Goal: Task Accomplishment & Management: Complete application form

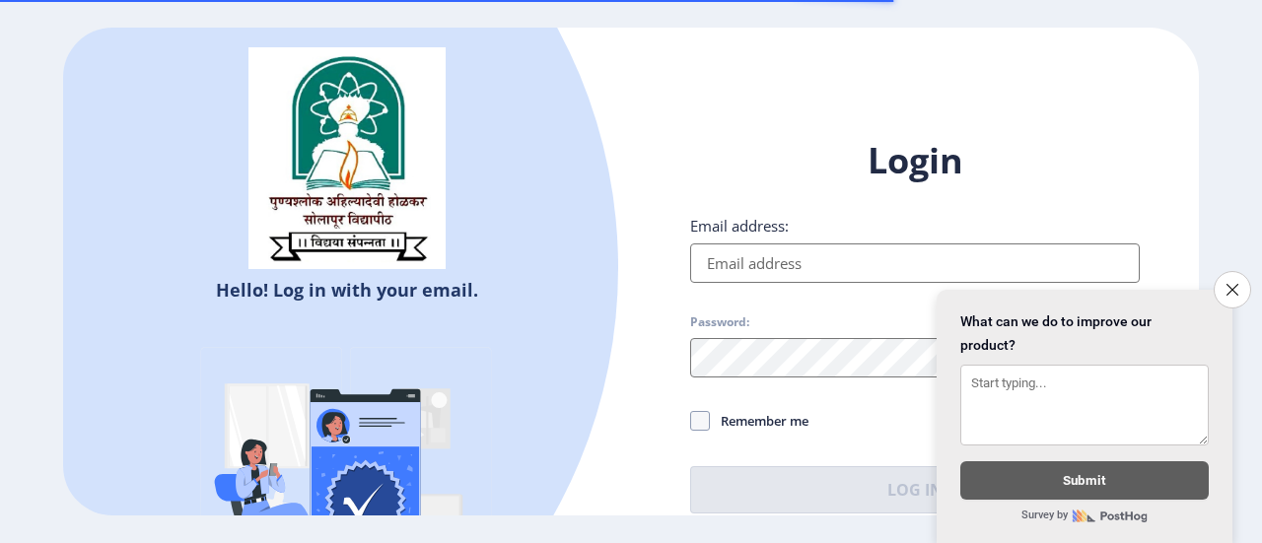
click at [795, 253] on input "Email address:" at bounding box center [915, 263] width 450 height 39
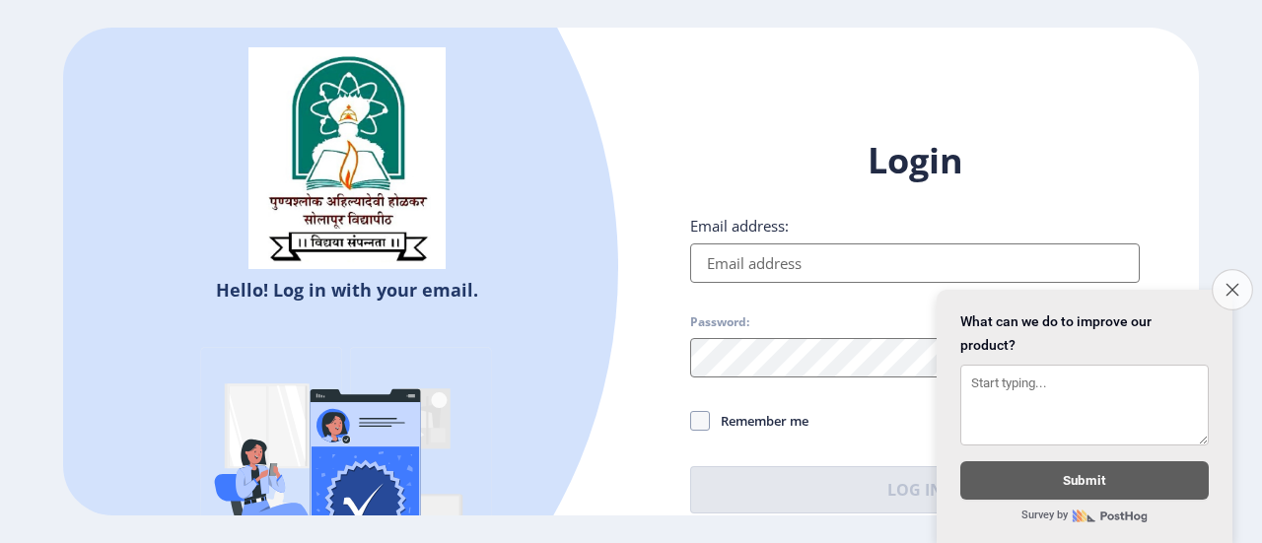
click at [1226, 285] on button "Close survey" at bounding box center [1232, 289] width 41 height 41
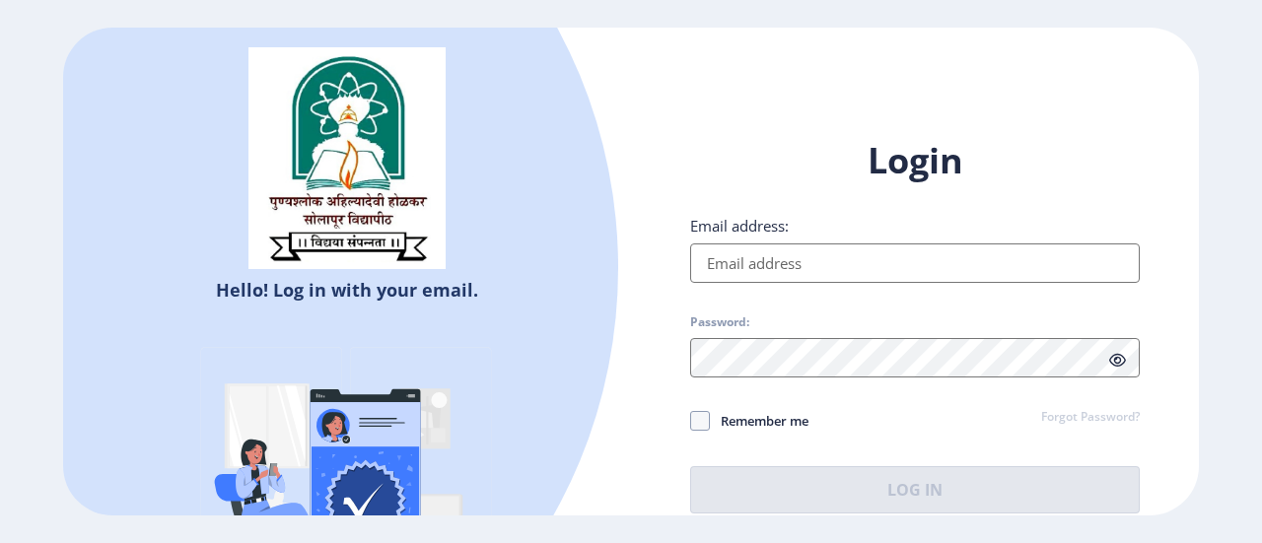
click at [842, 268] on input "Email address:" at bounding box center [915, 263] width 450 height 39
click at [1034, 232] on div "Email address:" at bounding box center [915, 249] width 450 height 67
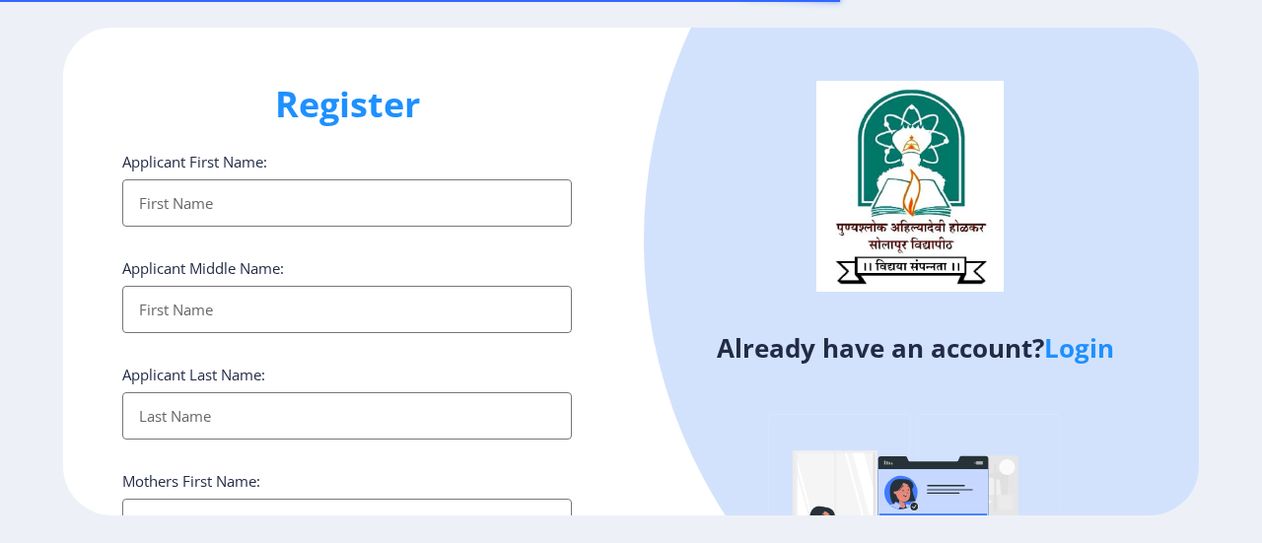
select select
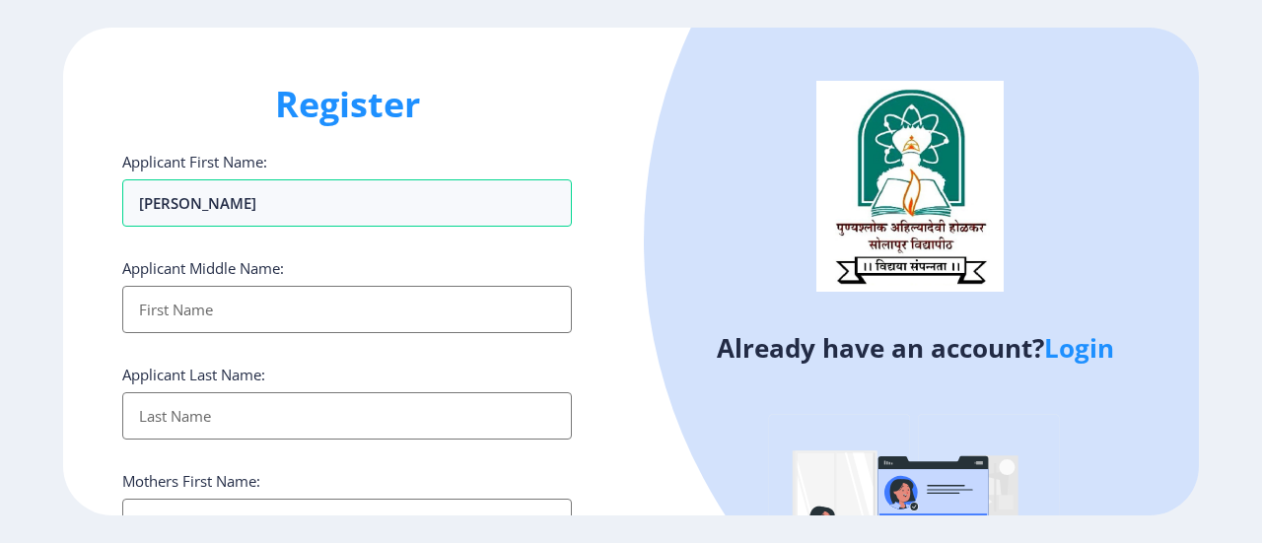
type input "[PERSON_NAME]"
click at [266, 326] on input "Applicant First Name:" at bounding box center [347, 309] width 450 height 47
type input "[PERSON_NAME]"
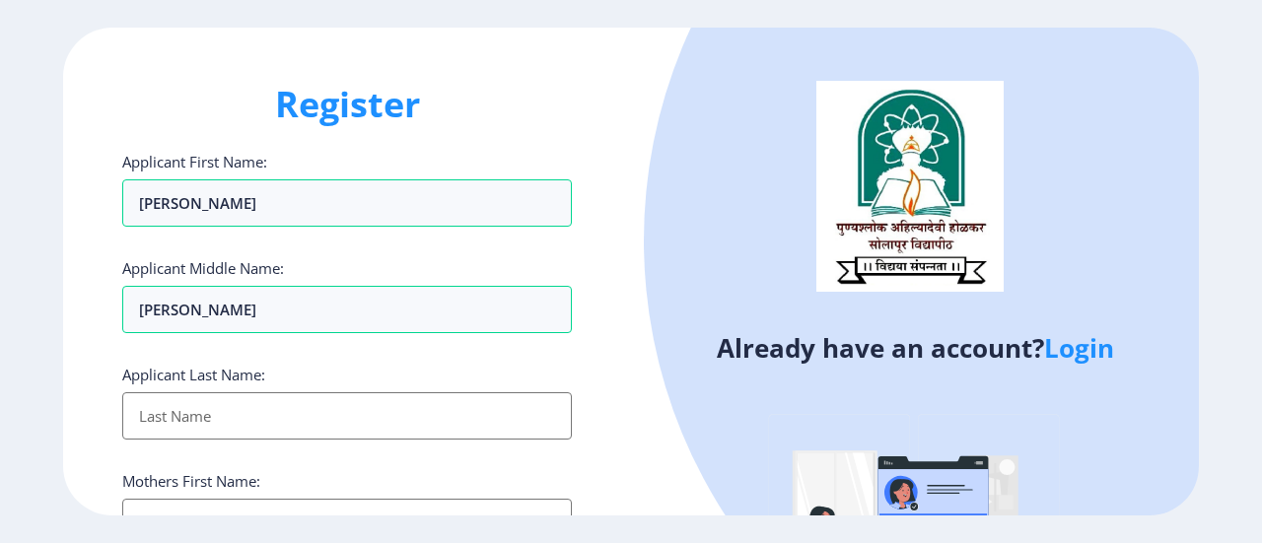
click at [258, 415] on input "Applicant First Name:" at bounding box center [347, 415] width 450 height 47
click at [384, 410] on input "Applicant First Name:" at bounding box center [347, 415] width 450 height 47
type input "[PERSON_NAME]"
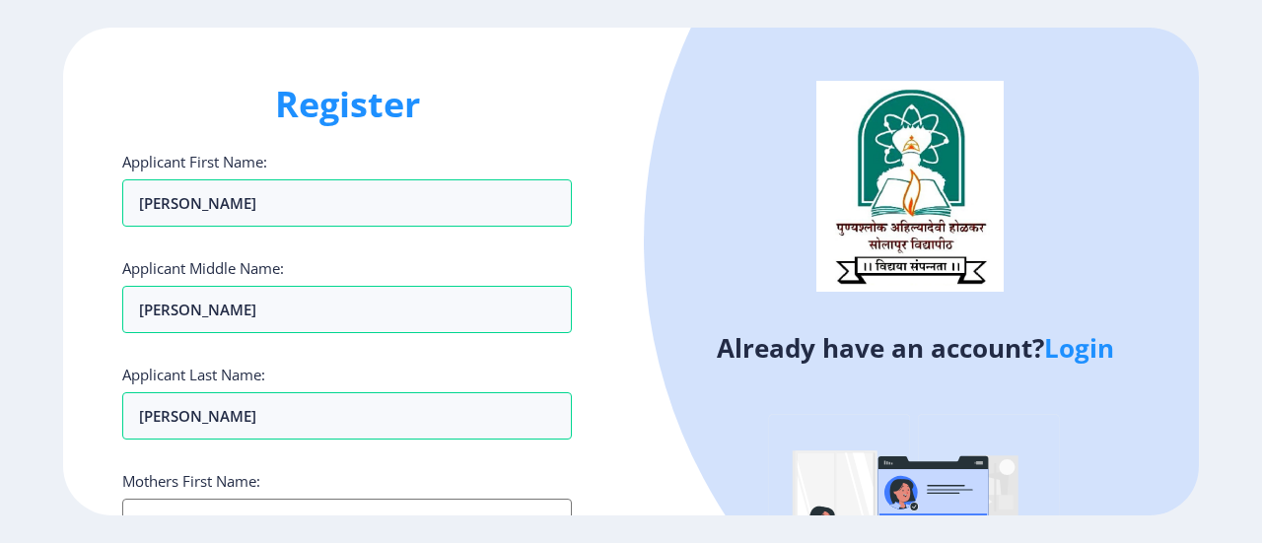
click at [434, 487] on div "Mothers First Name:" at bounding box center [347, 508] width 450 height 75
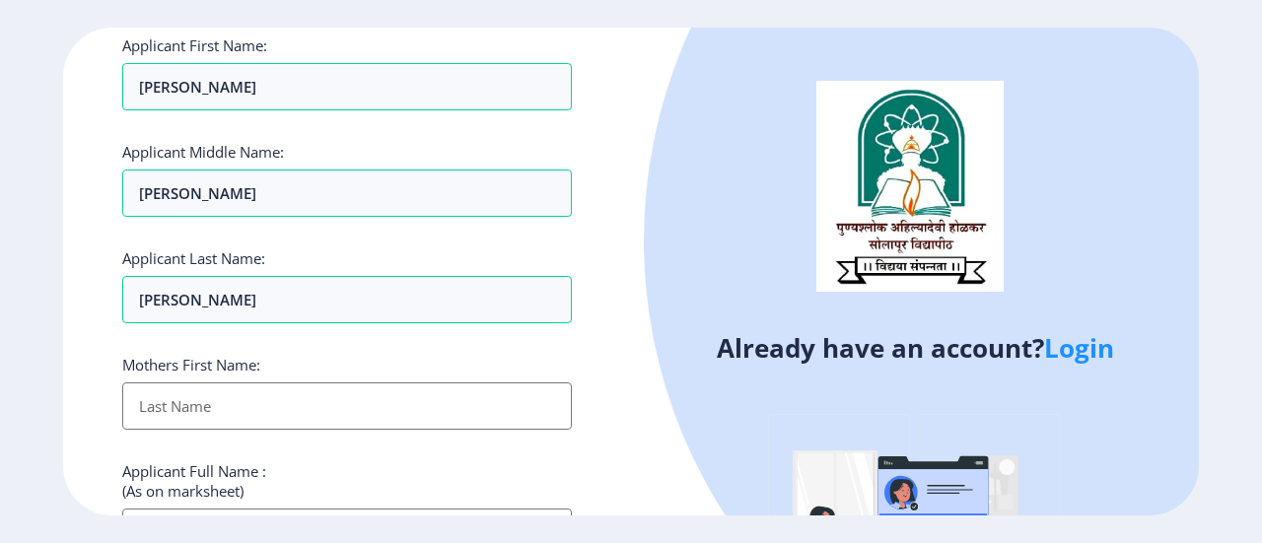
scroll to position [118, 0]
click at [365, 382] on input "Applicant First Name:" at bounding box center [347, 404] width 450 height 47
type input "[PERSON_NAME]"
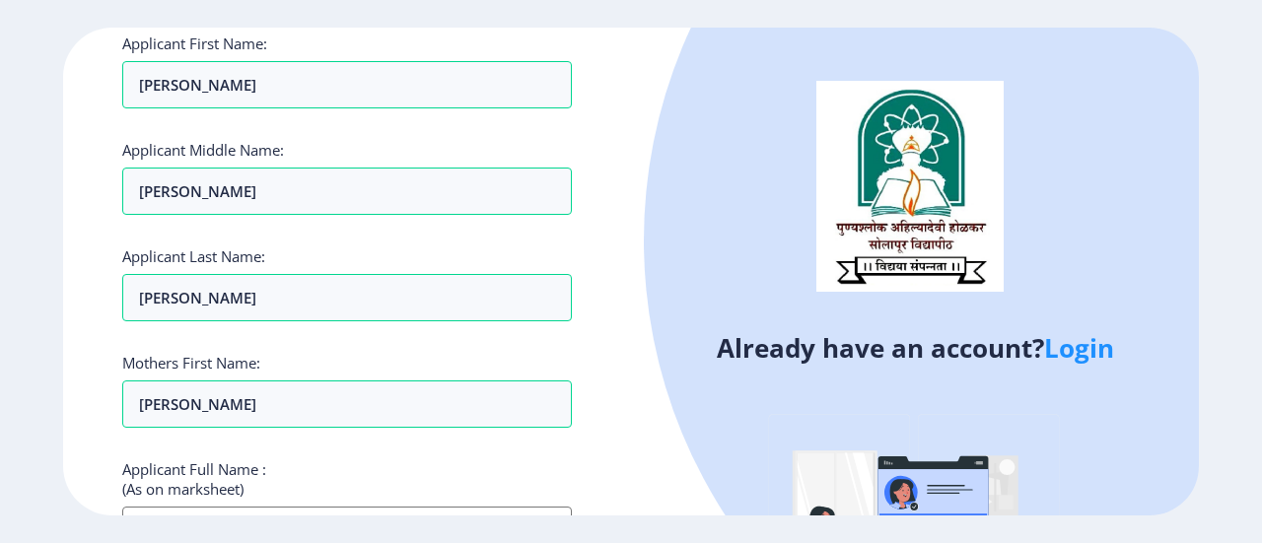
click at [493, 513] on input "Applicant First Name:" at bounding box center [347, 530] width 450 height 47
click at [1261, 426] on ngx-register "Register Applicant First Name: [PERSON_NAME] Applicant Middle Name: [PERSON_NAM…" at bounding box center [631, 272] width 1262 height 489
click at [1261, 447] on ngx-register "Register Applicant First Name: [PERSON_NAME] Applicant Middle Name: [PERSON_NAM…" at bounding box center [631, 272] width 1262 height 489
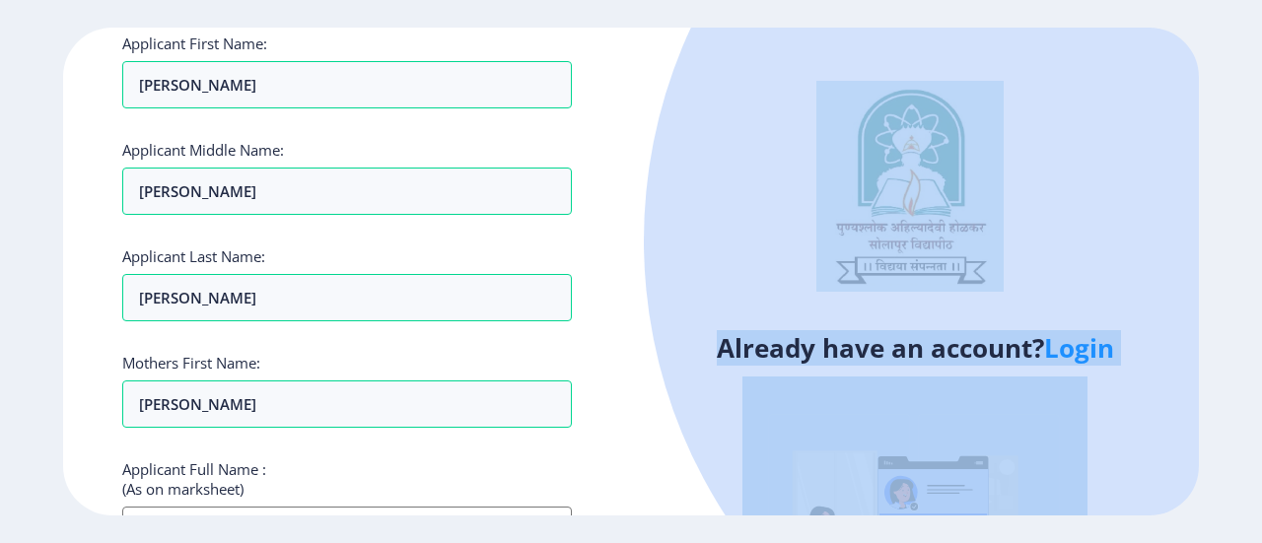
drag, startPoint x: 1261, startPoint y: 447, endPoint x: 653, endPoint y: 246, distance: 640.4
click at [653, 246] on ngx-register "Register Applicant First Name: [PERSON_NAME] Applicant Middle Name: [PERSON_NAM…" at bounding box center [631, 272] width 1262 height 489
click at [653, 246] on div at bounding box center [1149, 241] width 1010 height 1010
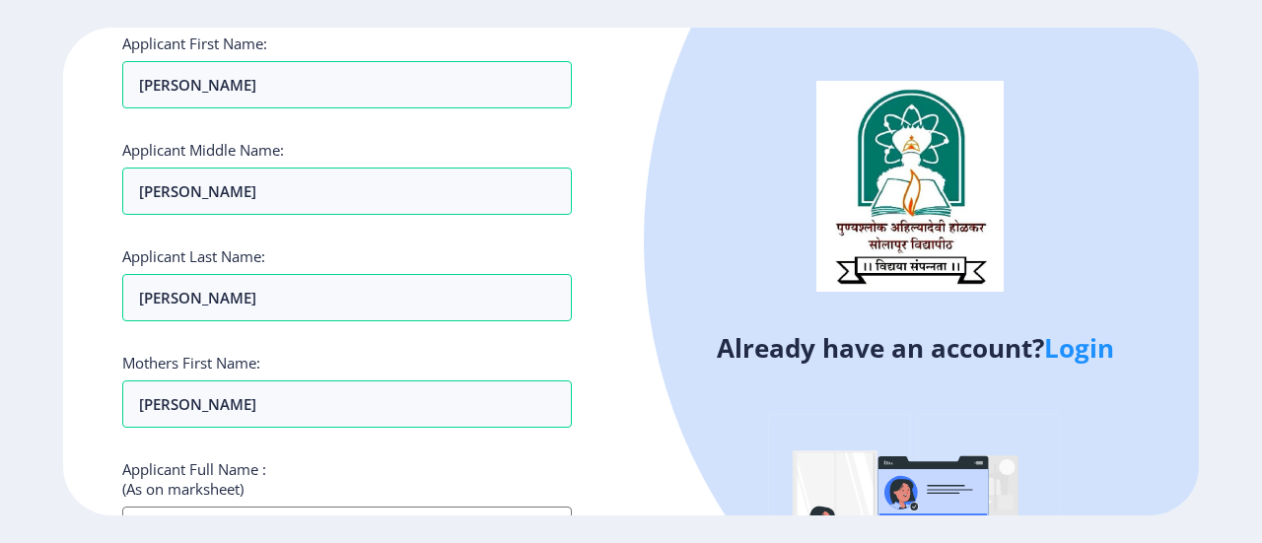
click at [582, 228] on div "Register Applicant First Name: [PERSON_NAME] Applicant Middle Name: [PERSON_NAM…" at bounding box center [347, 272] width 568 height 489
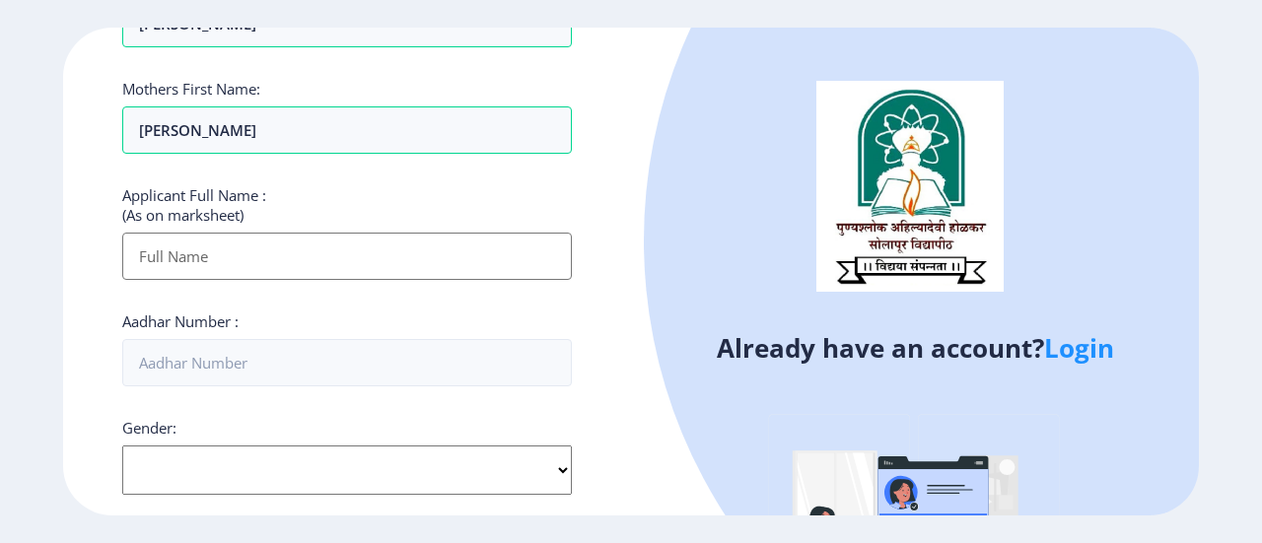
scroll to position [394, 0]
click at [324, 263] on input "Applicant First Name:" at bounding box center [347, 254] width 450 height 47
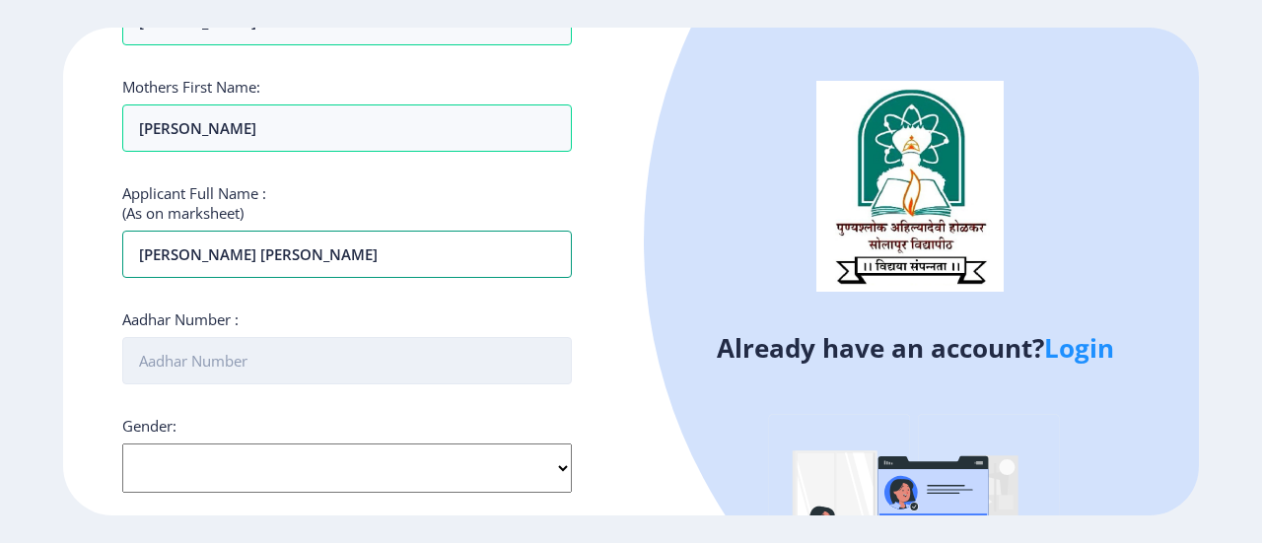
type input "[PERSON_NAME] [PERSON_NAME]"
click at [286, 358] on input "Aadhar Number :" at bounding box center [347, 360] width 450 height 47
type input "289473972908"
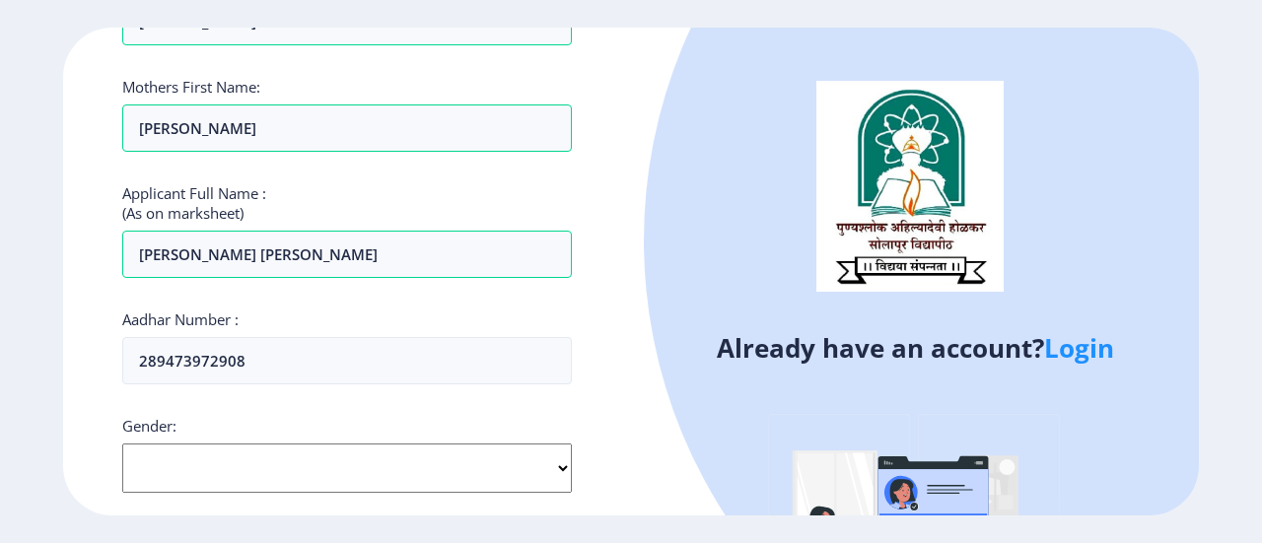
click at [543, 471] on select "Select Gender [DEMOGRAPHIC_DATA] [DEMOGRAPHIC_DATA] Other" at bounding box center [347, 468] width 450 height 49
click at [122, 444] on select "Select Gender [DEMOGRAPHIC_DATA] [DEMOGRAPHIC_DATA] Other" at bounding box center [347, 468] width 450 height 49
click at [559, 463] on select "Select Gender [DEMOGRAPHIC_DATA] [DEMOGRAPHIC_DATA] Other" at bounding box center [347, 468] width 450 height 49
select select "[DEMOGRAPHIC_DATA]"
click at [122, 444] on select "Select Gender [DEMOGRAPHIC_DATA] [DEMOGRAPHIC_DATA] Other" at bounding box center [347, 468] width 450 height 49
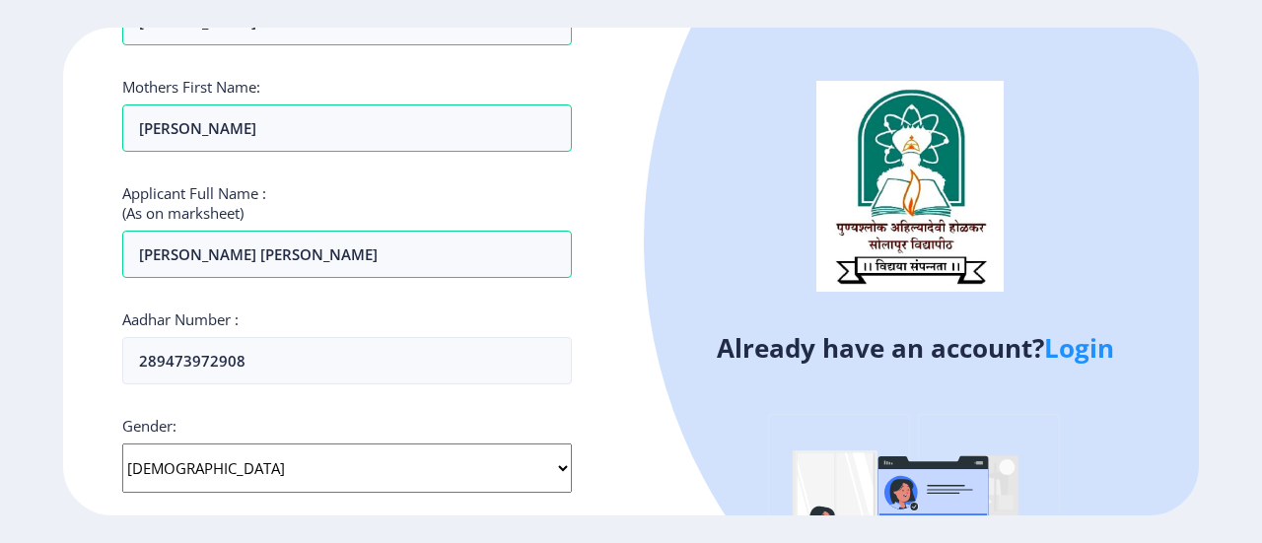
click at [659, 395] on div "Already have an account? Login" at bounding box center [915, 375] width 568 height 695
click at [655, 461] on div "Already have an account? Login" at bounding box center [915, 375] width 568 height 695
click at [607, 361] on div "Register Applicant First Name: [PERSON_NAME] Applicant Middle Name: [PERSON_NAM…" at bounding box center [347, 272] width 568 height 489
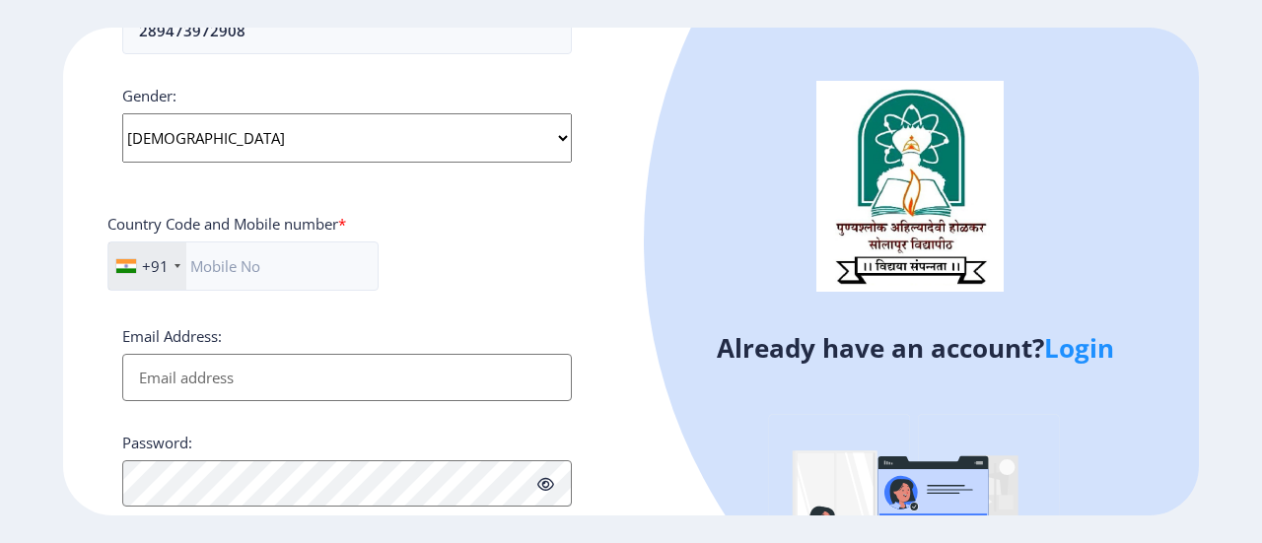
scroll to position [749, 0]
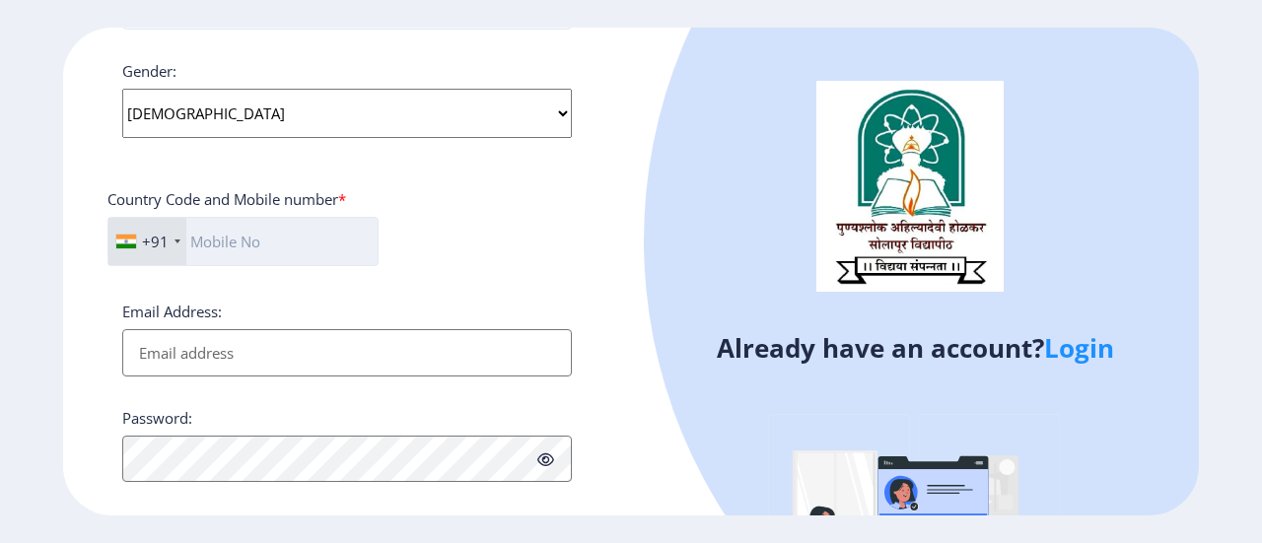
click at [334, 236] on input "text" at bounding box center [242, 241] width 271 height 49
type input "7020355474"
click at [297, 358] on input "Email Address:" at bounding box center [347, 352] width 450 height 47
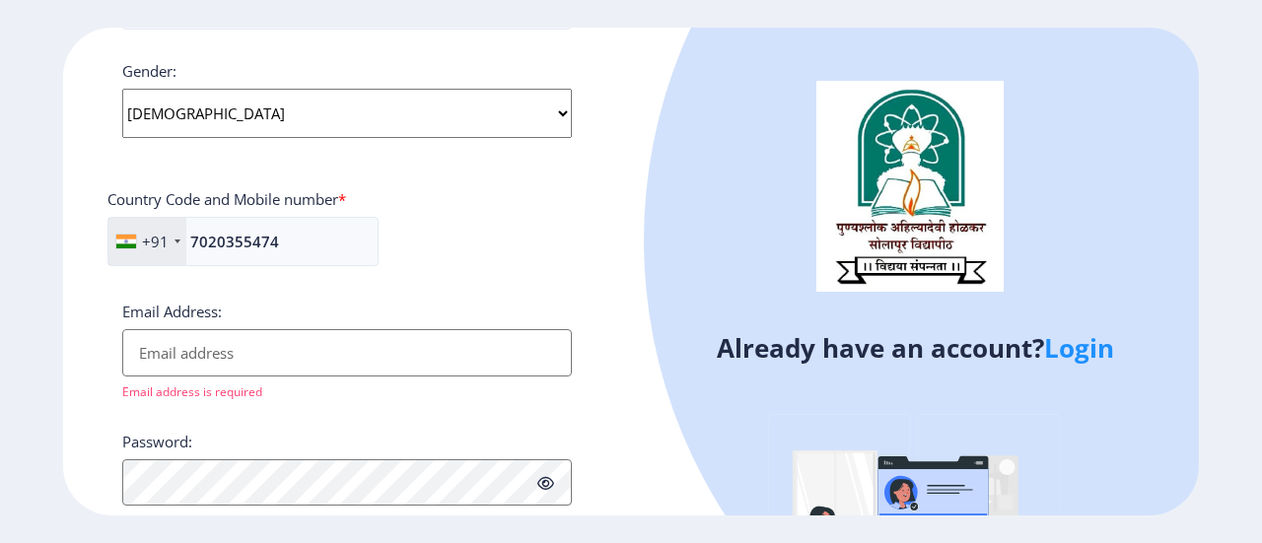
click at [600, 391] on div "Register Applicant First Name: [PERSON_NAME] Applicant Middle Name: [PERSON_NAM…" at bounding box center [347, 272] width 568 height 489
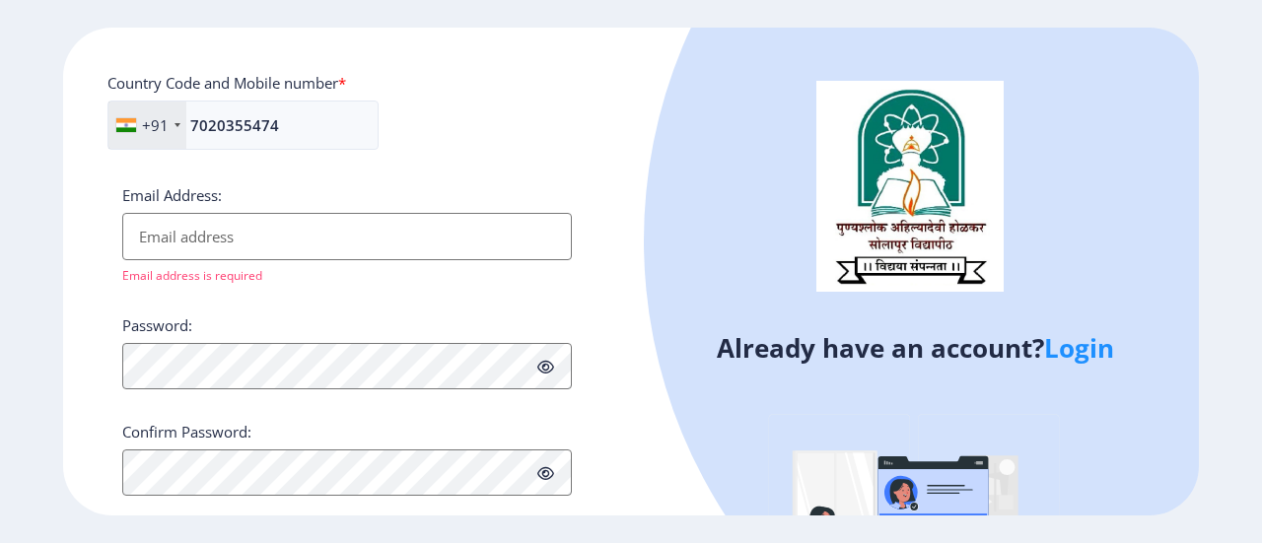
scroll to position [863, 0]
click at [361, 241] on input "Email Address:" at bounding box center [347, 239] width 450 height 47
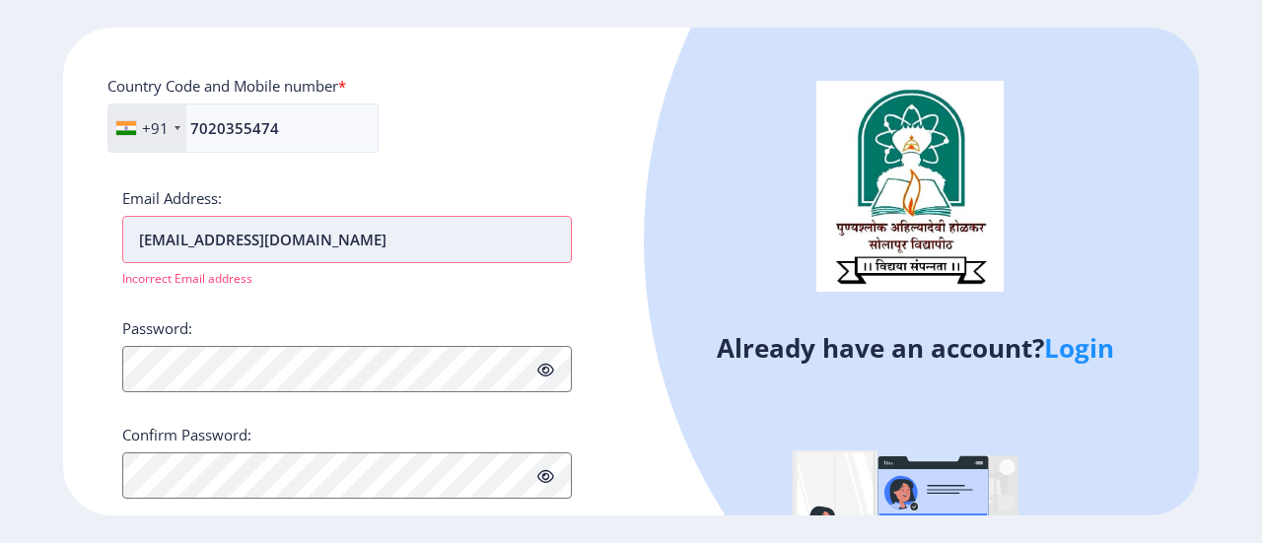
type input "[EMAIL_ADDRESS][DOMAIN_NAME]"
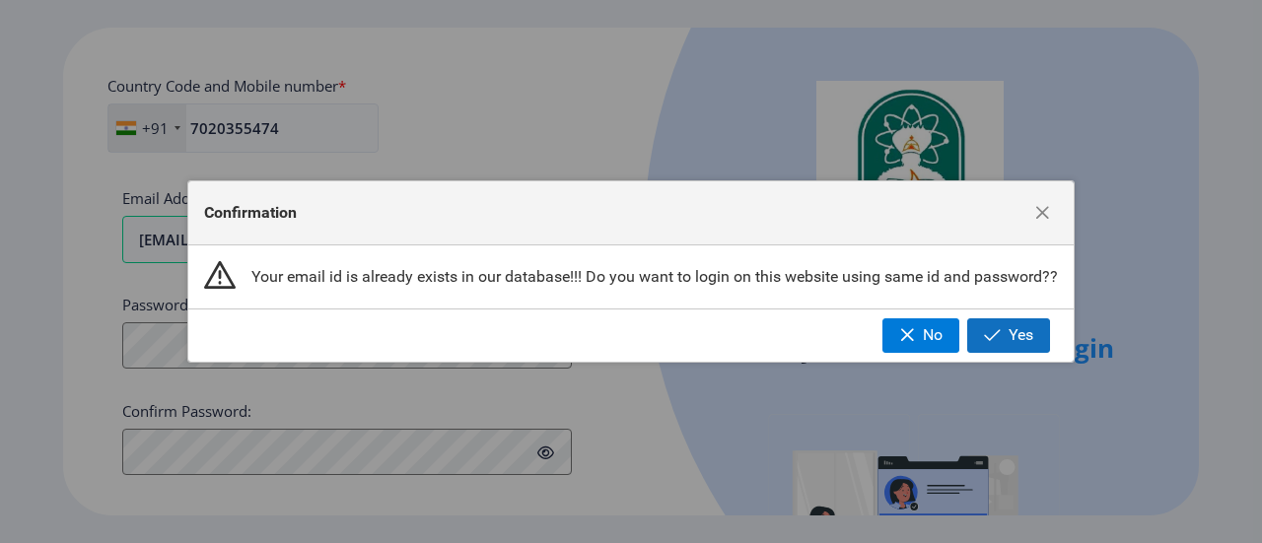
click at [1017, 340] on span "Yes" at bounding box center [1021, 335] width 25 height 18
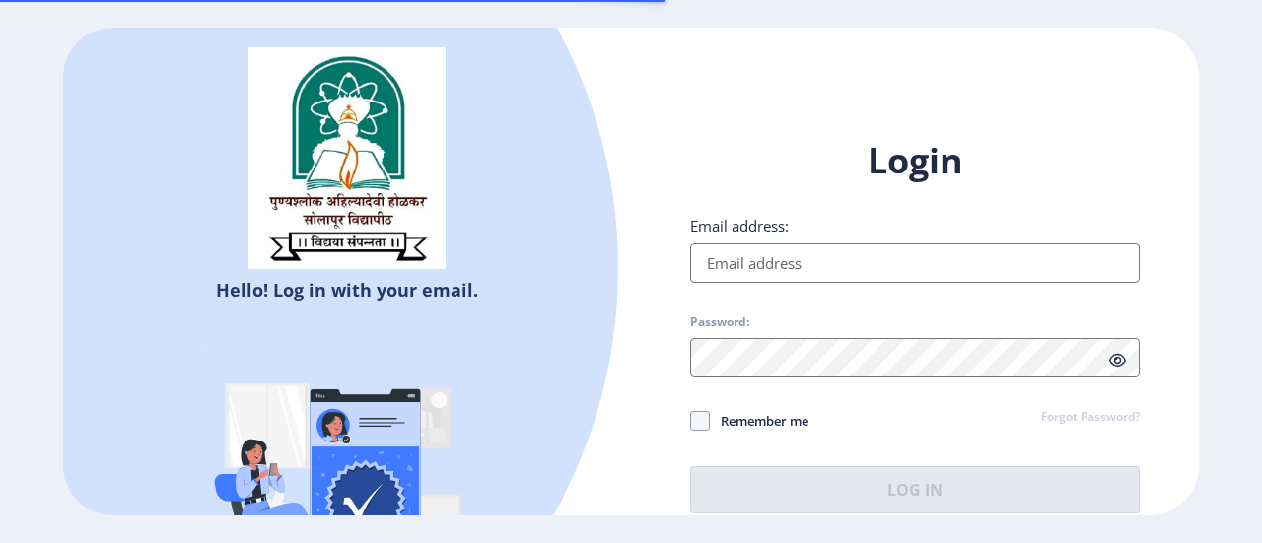
click at [816, 277] on input "Email address:" at bounding box center [915, 263] width 450 height 39
type input "[EMAIL_ADDRESS][DOMAIN_NAME]"
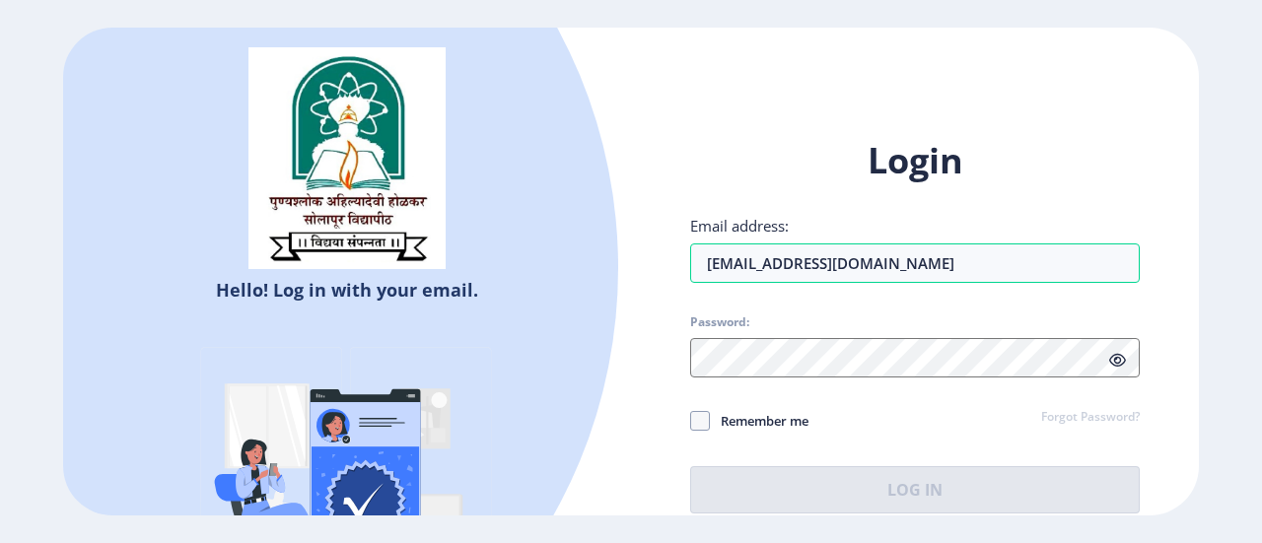
click at [879, 336] on span "Password:" at bounding box center [915, 326] width 450 height 24
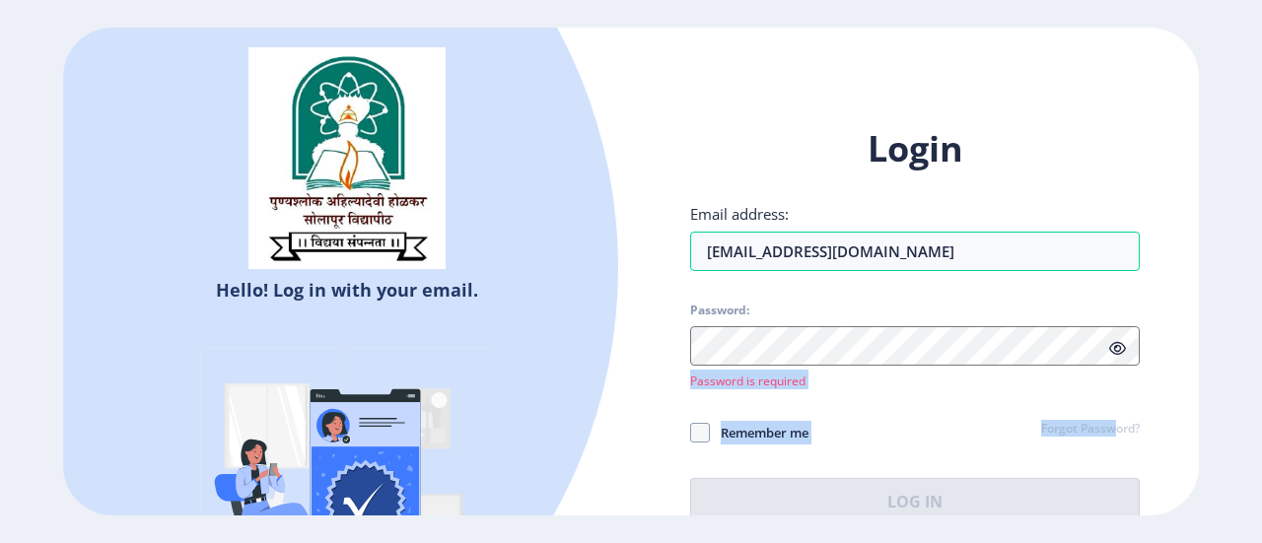
drag, startPoint x: 1117, startPoint y: 447, endPoint x: 992, endPoint y: 290, distance: 200.6
click at [992, 290] on div "Login Email address: [EMAIL_ADDRESS][DOMAIN_NAME] Password: Password is require…" at bounding box center [915, 324] width 450 height 399
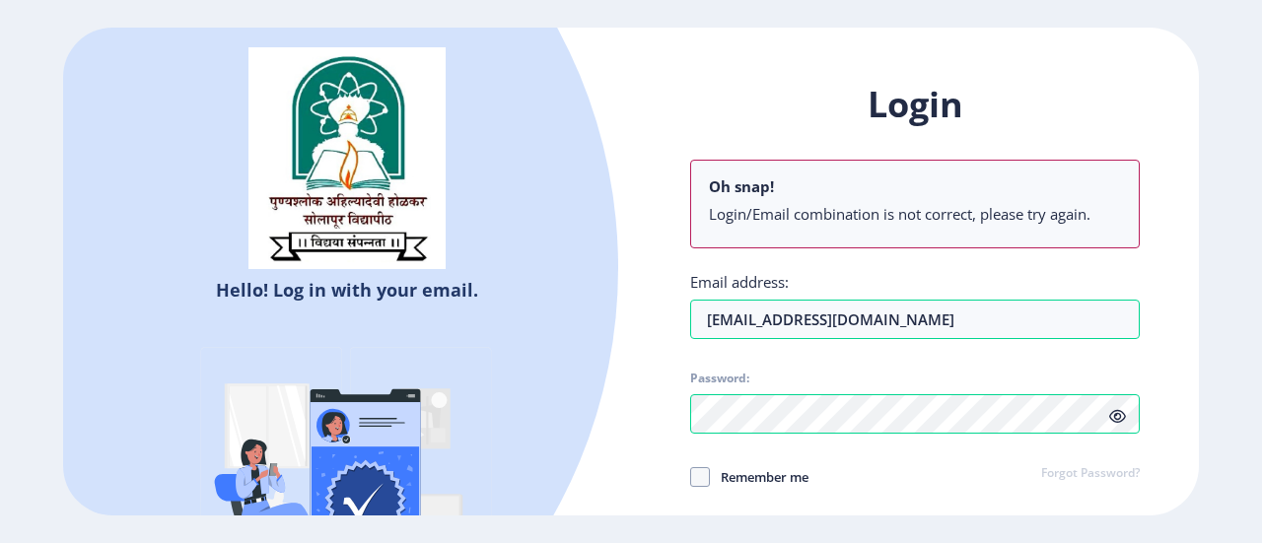
click at [1019, 457] on div "Login Oh snap! Login/Email combination is not correct, please try again. Email …" at bounding box center [915, 325] width 450 height 488
click at [1252, 458] on ngx-login "Hello! Log in with your email. Don't have an account? Register Login Oh snap! L…" at bounding box center [631, 272] width 1262 height 489
drag, startPoint x: 1252, startPoint y: 458, endPoint x: 1112, endPoint y: 480, distance: 141.7
click at [1112, 480] on ngx-login "Hello! Log in with your email. Don't have an account? Register Login Oh snap! L…" at bounding box center [631, 272] width 1262 height 489
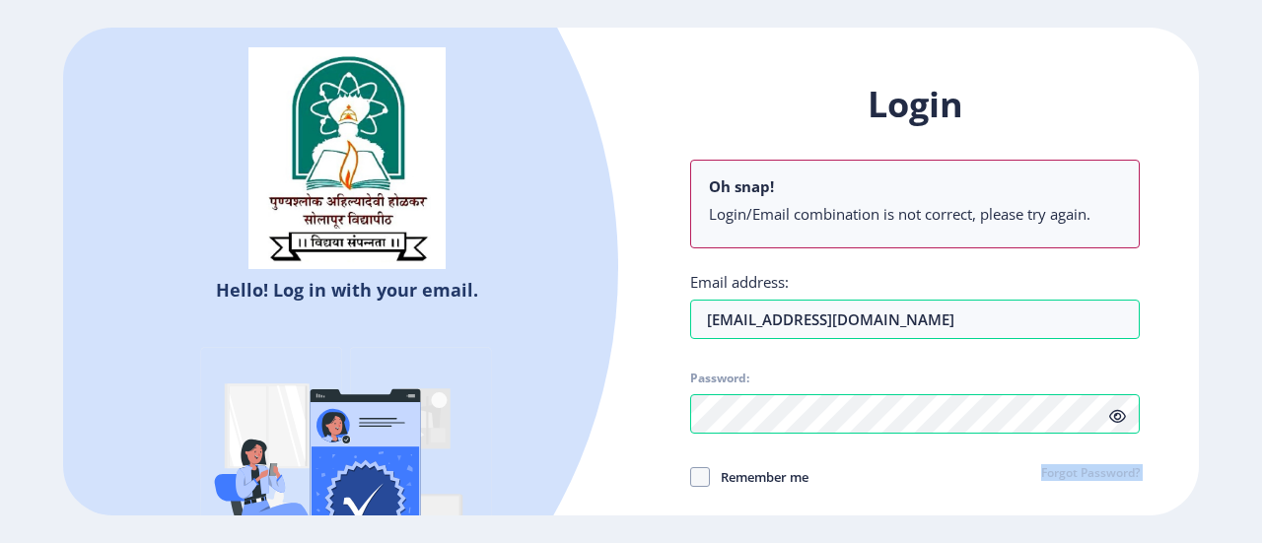
click at [1112, 480] on link "Forgot Password?" at bounding box center [1090, 474] width 99 height 18
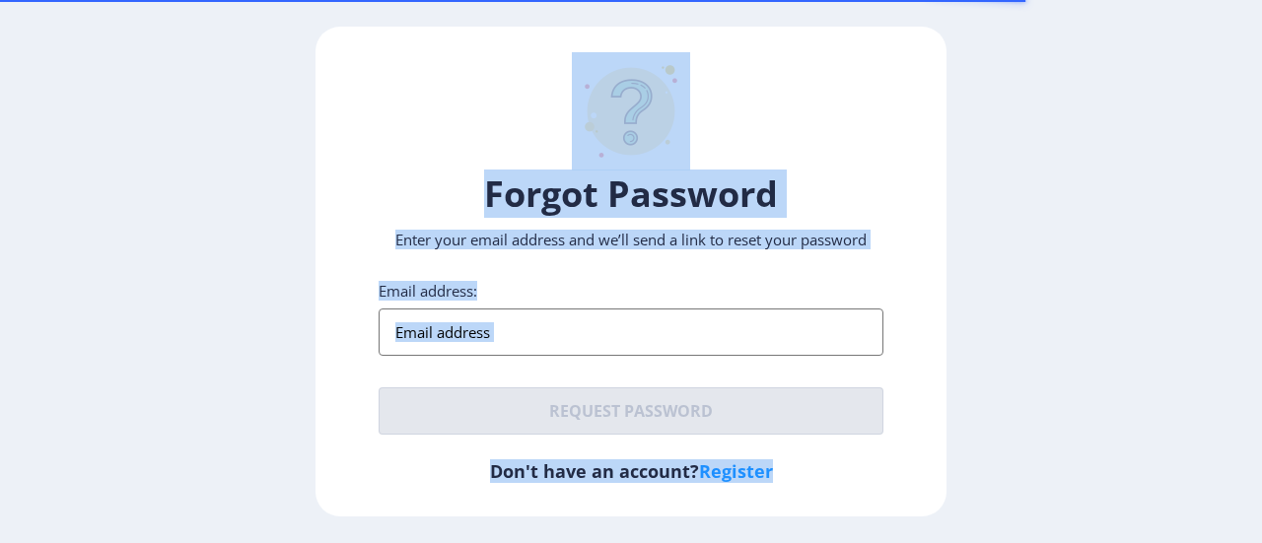
click at [525, 324] on input "Email address:" at bounding box center [631, 332] width 505 height 47
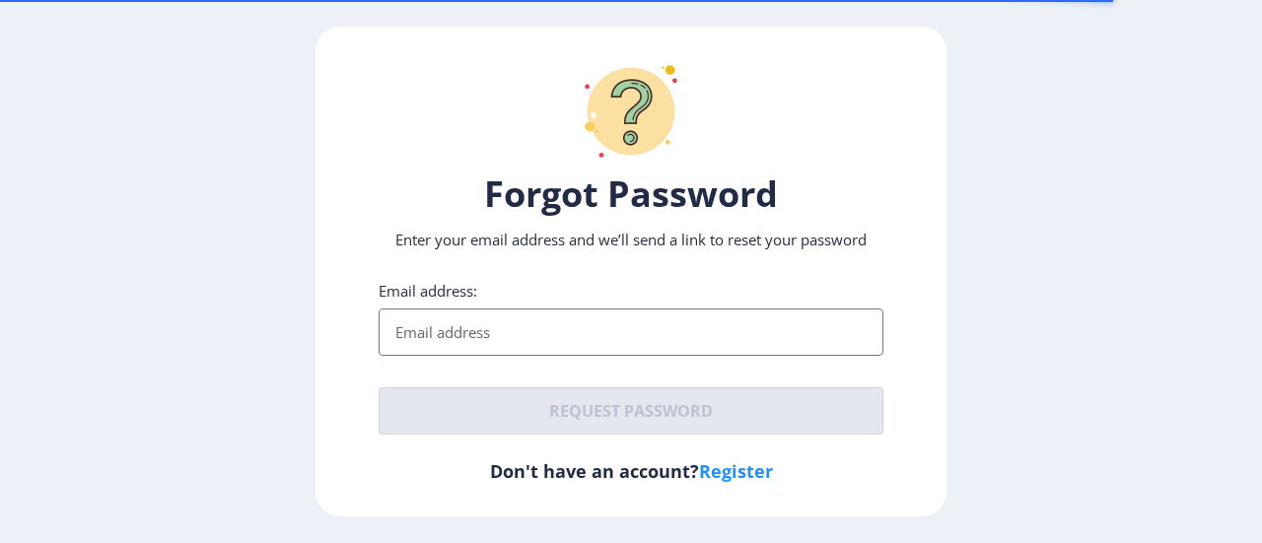
type input "[EMAIL_ADDRESS][DOMAIN_NAME]"
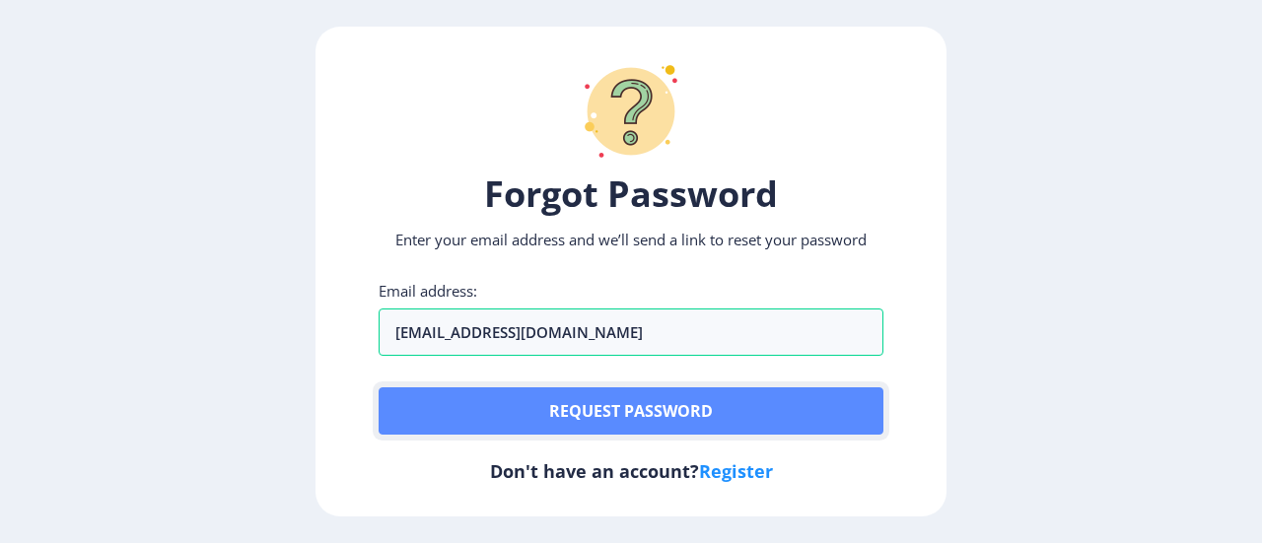
click at [587, 423] on button "Request password" at bounding box center [631, 410] width 505 height 47
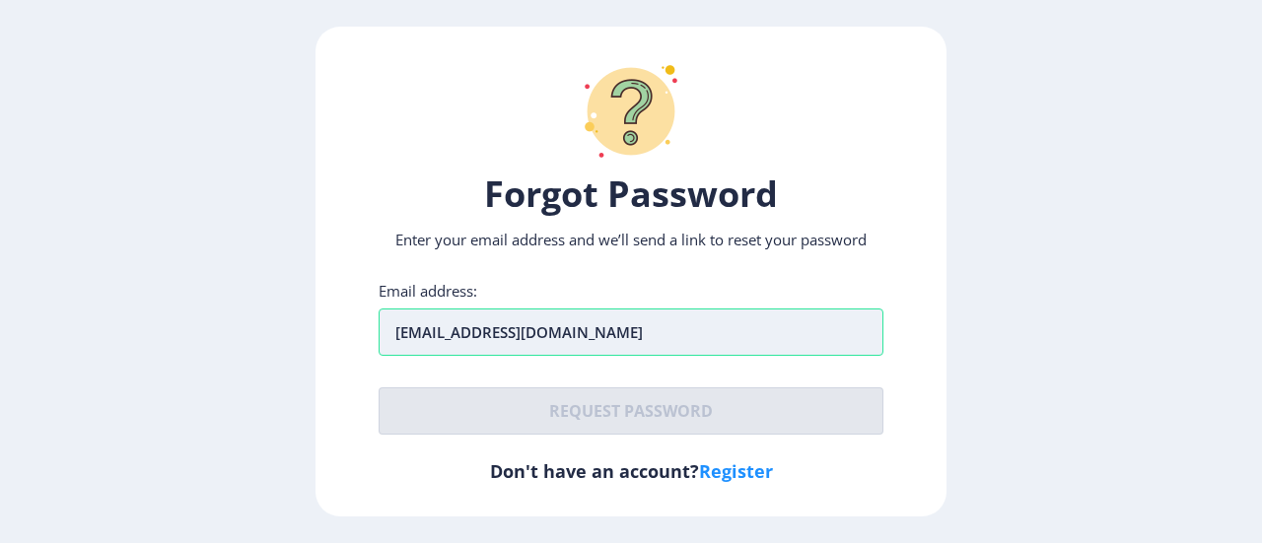
click at [708, 332] on input "[EMAIL_ADDRESS][DOMAIN_NAME]" at bounding box center [631, 332] width 505 height 47
click at [1261, 394] on ngx-request-password-page "Forgot Password Enter your email address and we’ll send a link to reset your pa…" at bounding box center [631, 272] width 1262 height 490
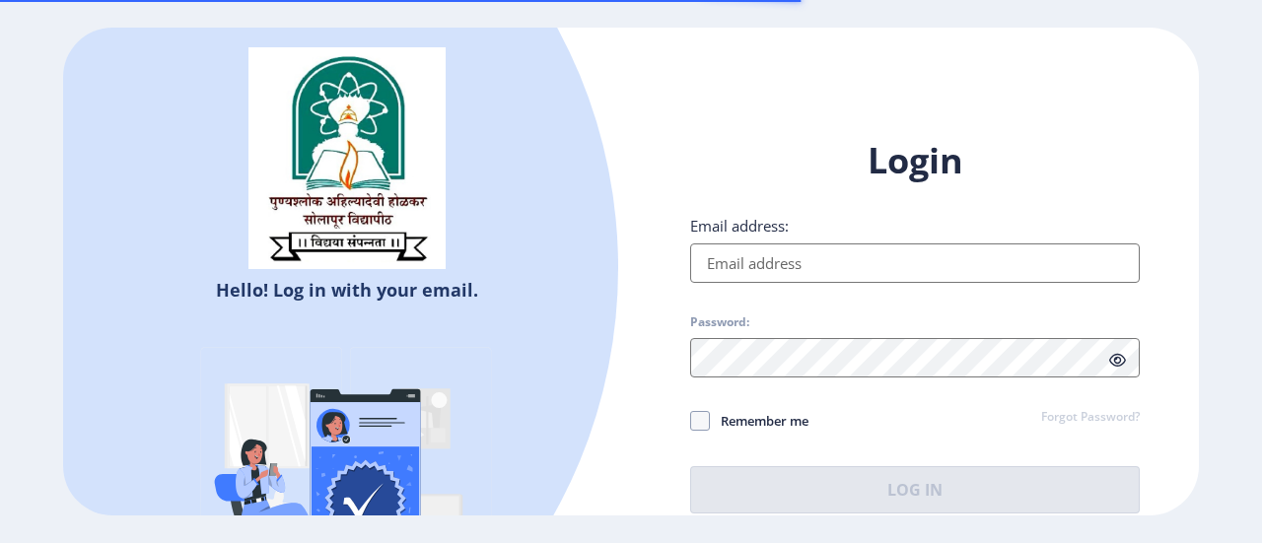
click at [818, 274] on input "Email address:" at bounding box center [915, 263] width 450 height 39
type input "[EMAIL_ADDRESS][DOMAIN_NAME]"
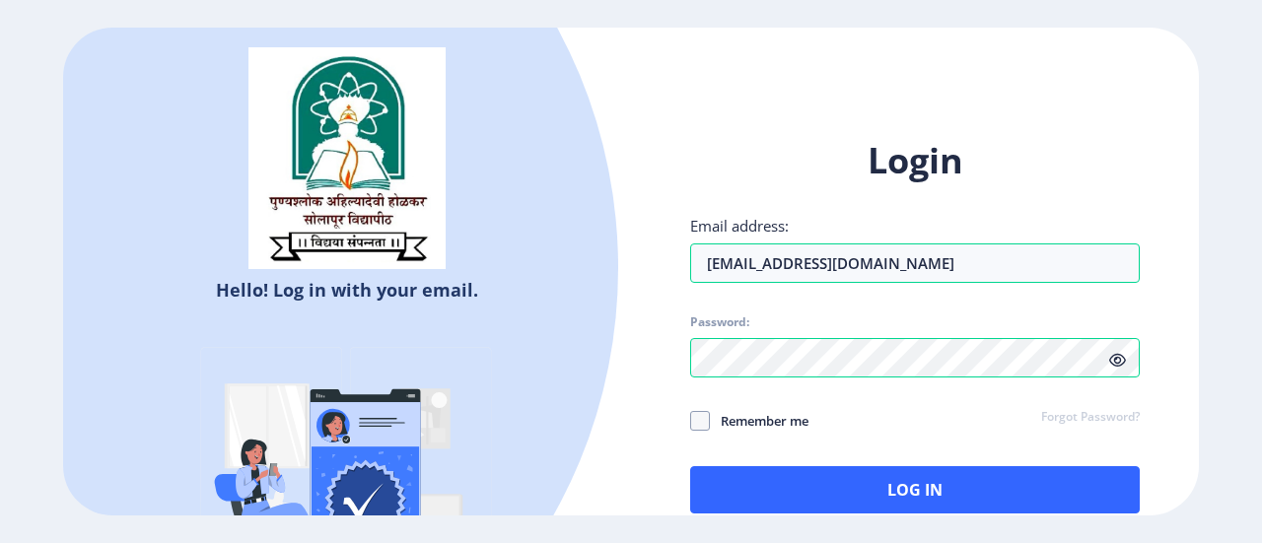
click at [1117, 357] on icon at bounding box center [1117, 360] width 17 height 15
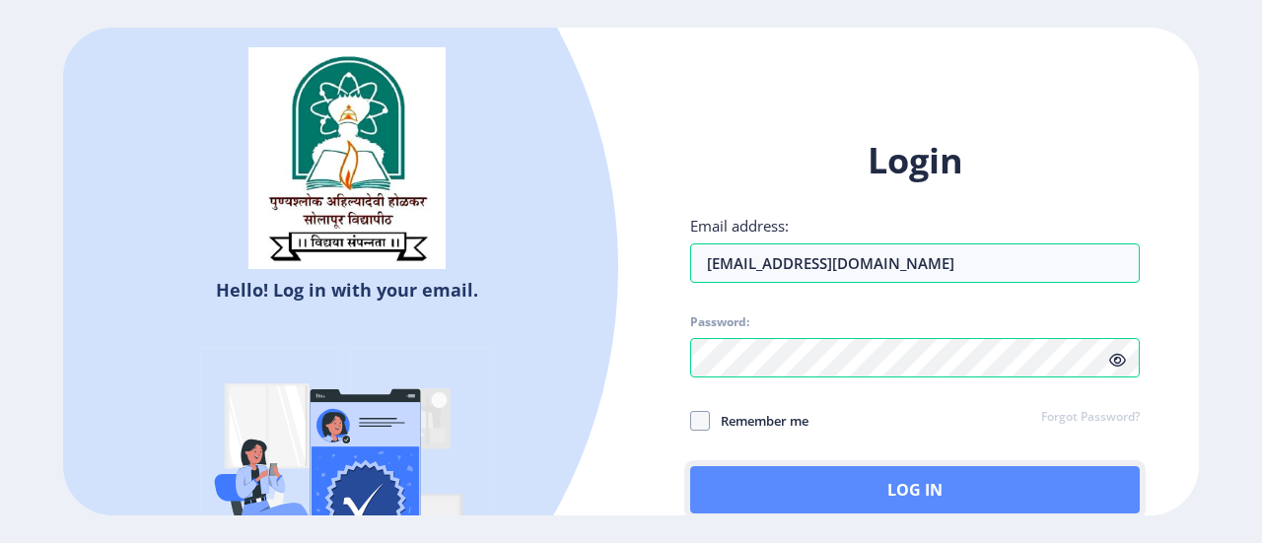
click at [996, 501] on button "Log In" at bounding box center [915, 489] width 450 height 47
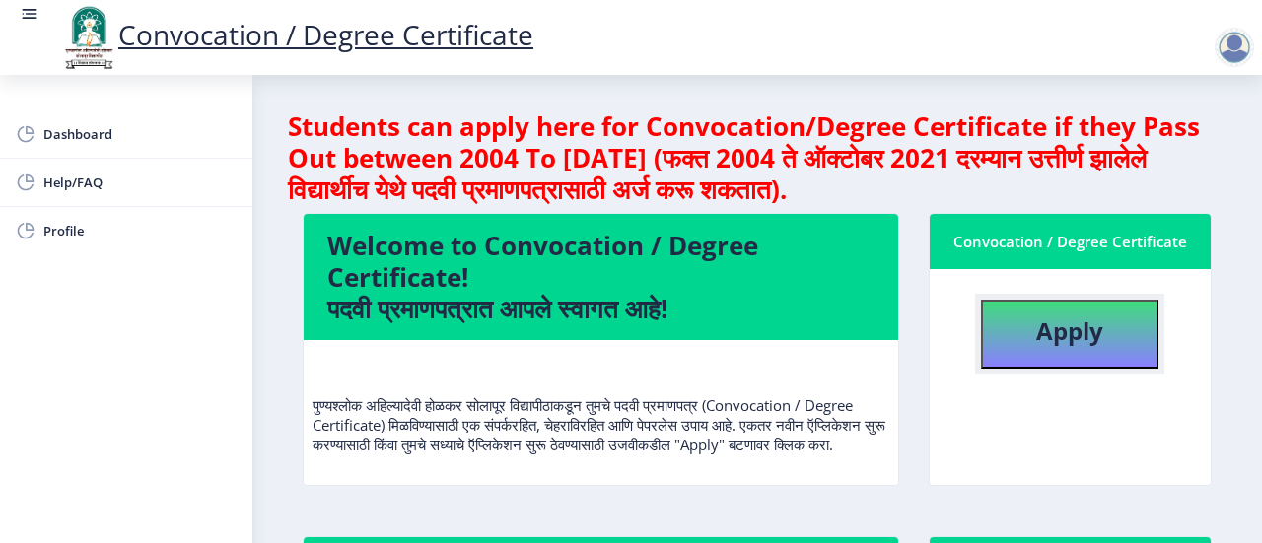
click at [1104, 349] on button "Apply" at bounding box center [1069, 334] width 177 height 69
select select
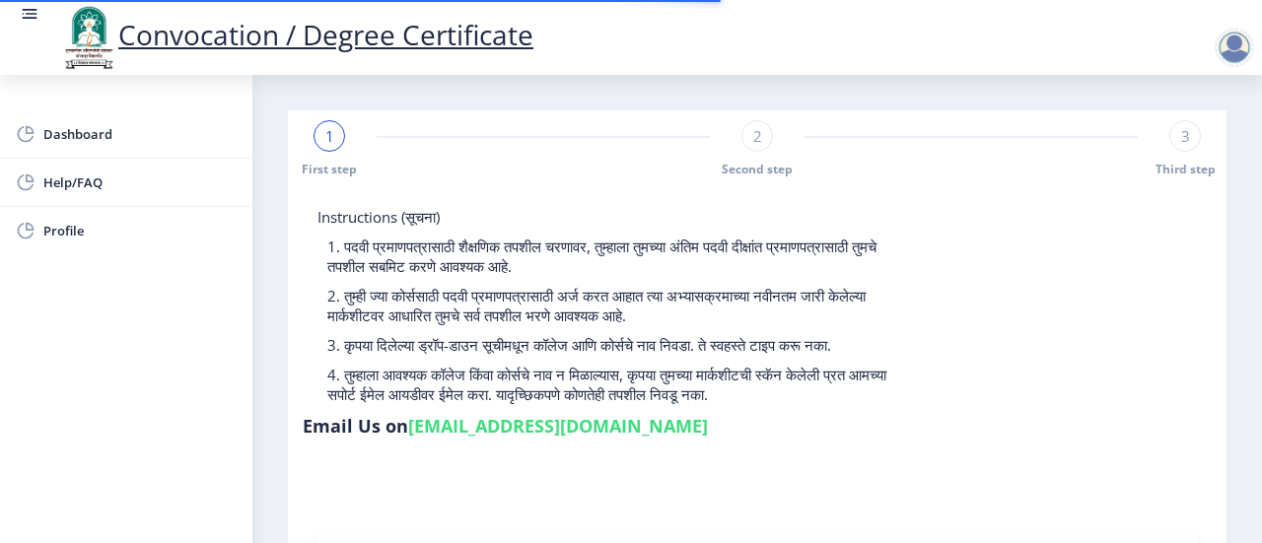
type input "2017032500066477"
select select "Regular"
select select "2021"
select select "March"
select select "Grade B+"
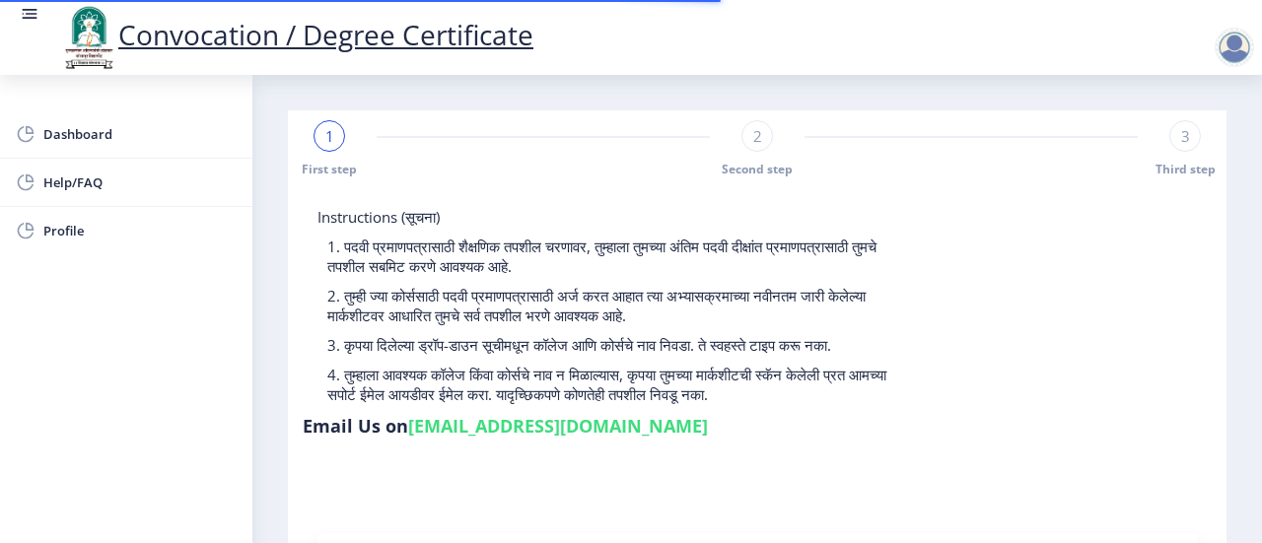
type input "706647"
type input "[PERSON_NAME] [PERSON_NAME] [PERSON_NAME] [PERSON_NAME]"
type input "[PERSON_NAME] [PERSON_NAME]"
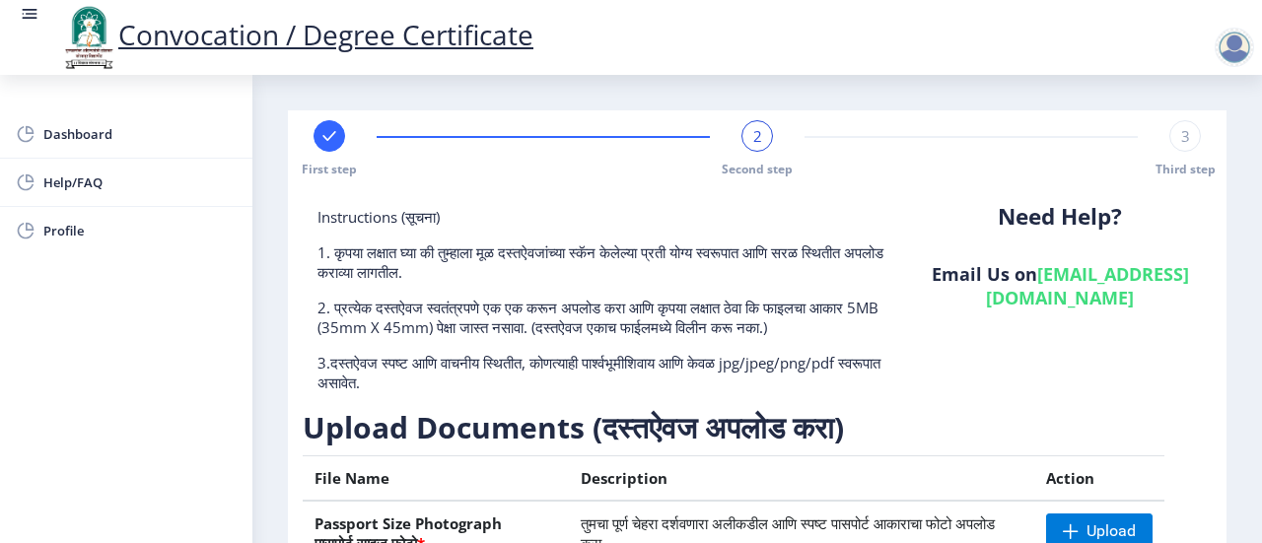
click at [1234, 55] on div at bounding box center [1234, 47] width 39 height 39
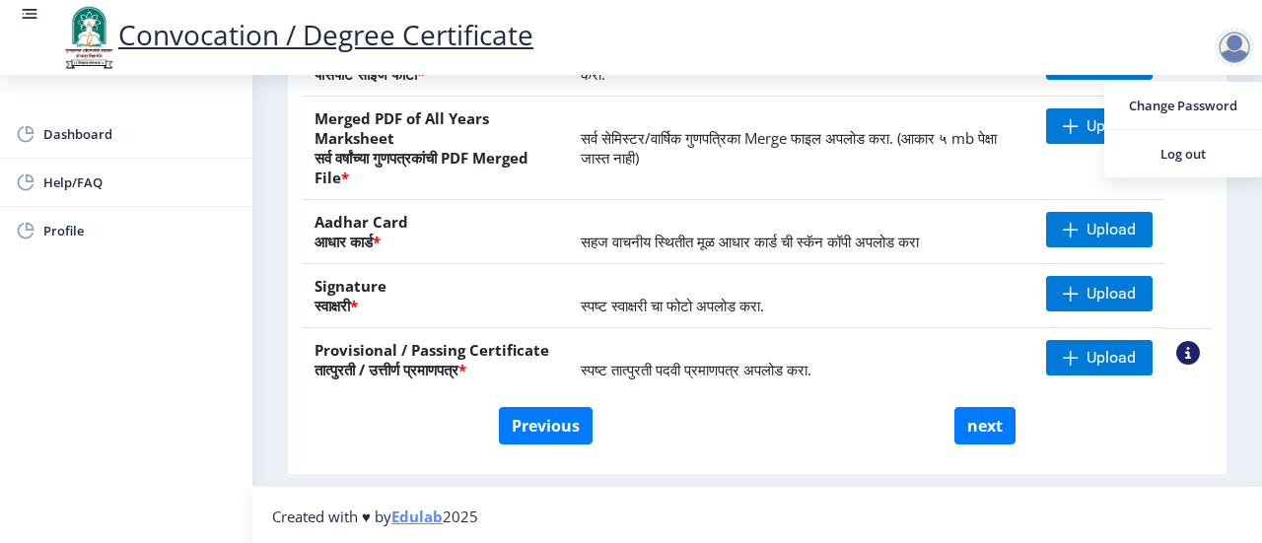
click at [857, 460] on div "Instructions (सूचना) 1. कृपया लक्षात घ्या की तुम्हाला मूळ दस्तऐवजांच्या स्कॅन क…" at bounding box center [757, 91] width 919 height 746
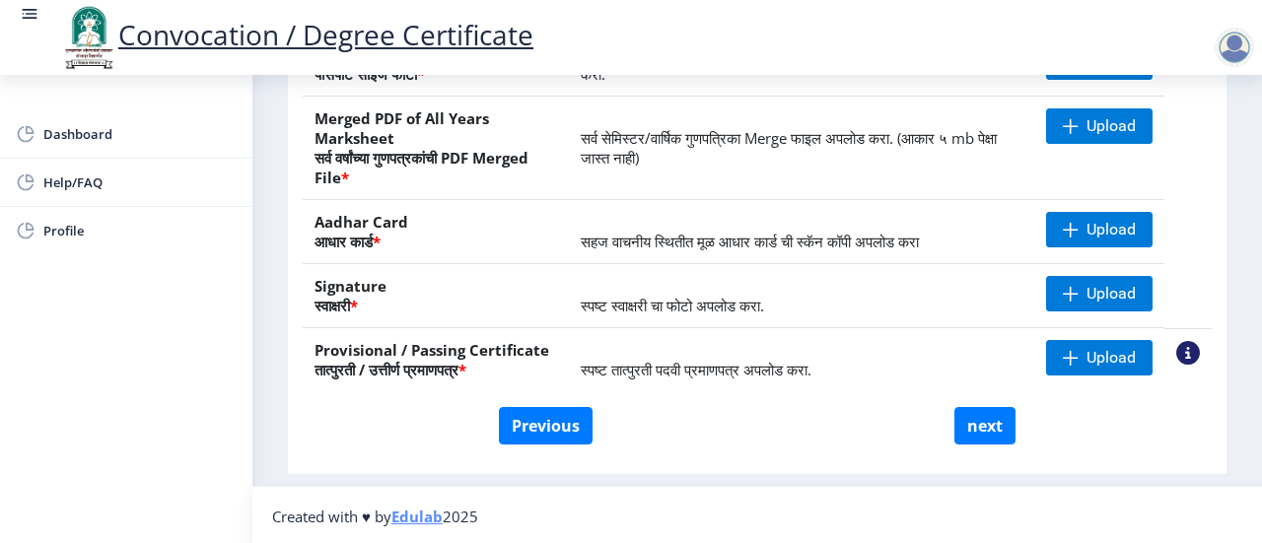
scroll to position [0, 0]
